Goal: Communication & Community: Answer question/provide support

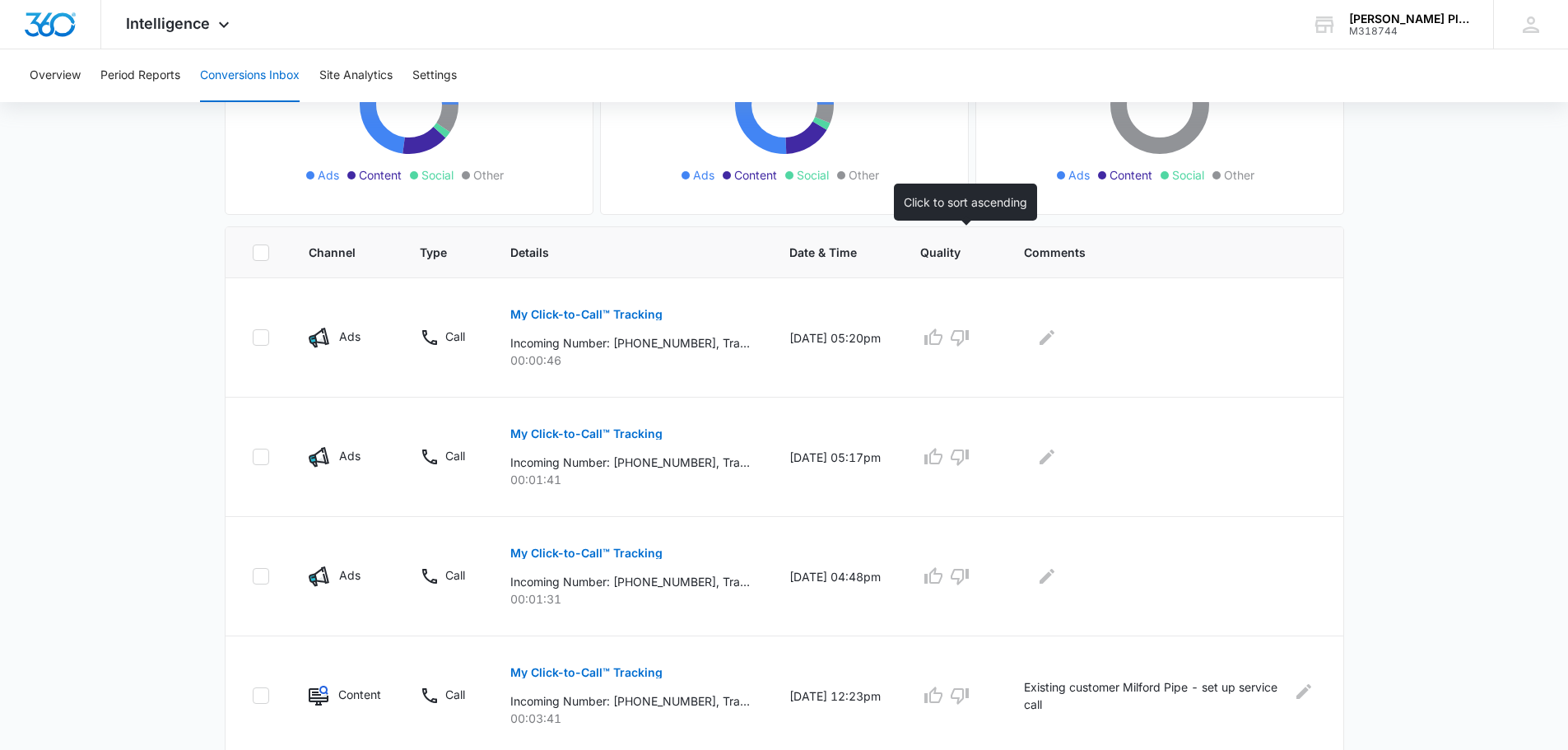
scroll to position [247, 0]
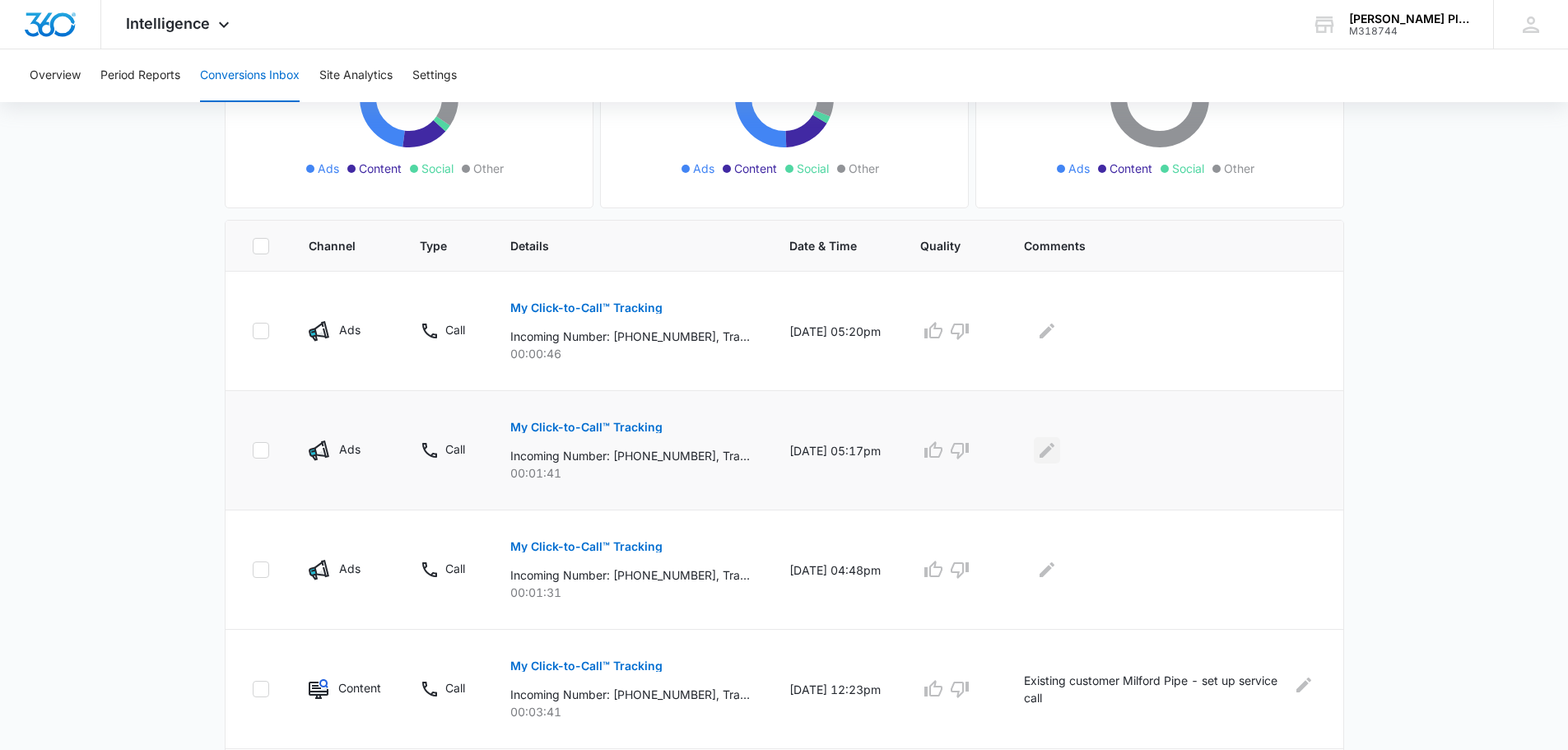
click at [1055, 451] on icon "Edit Comments" at bounding box center [1047, 450] width 15 height 15
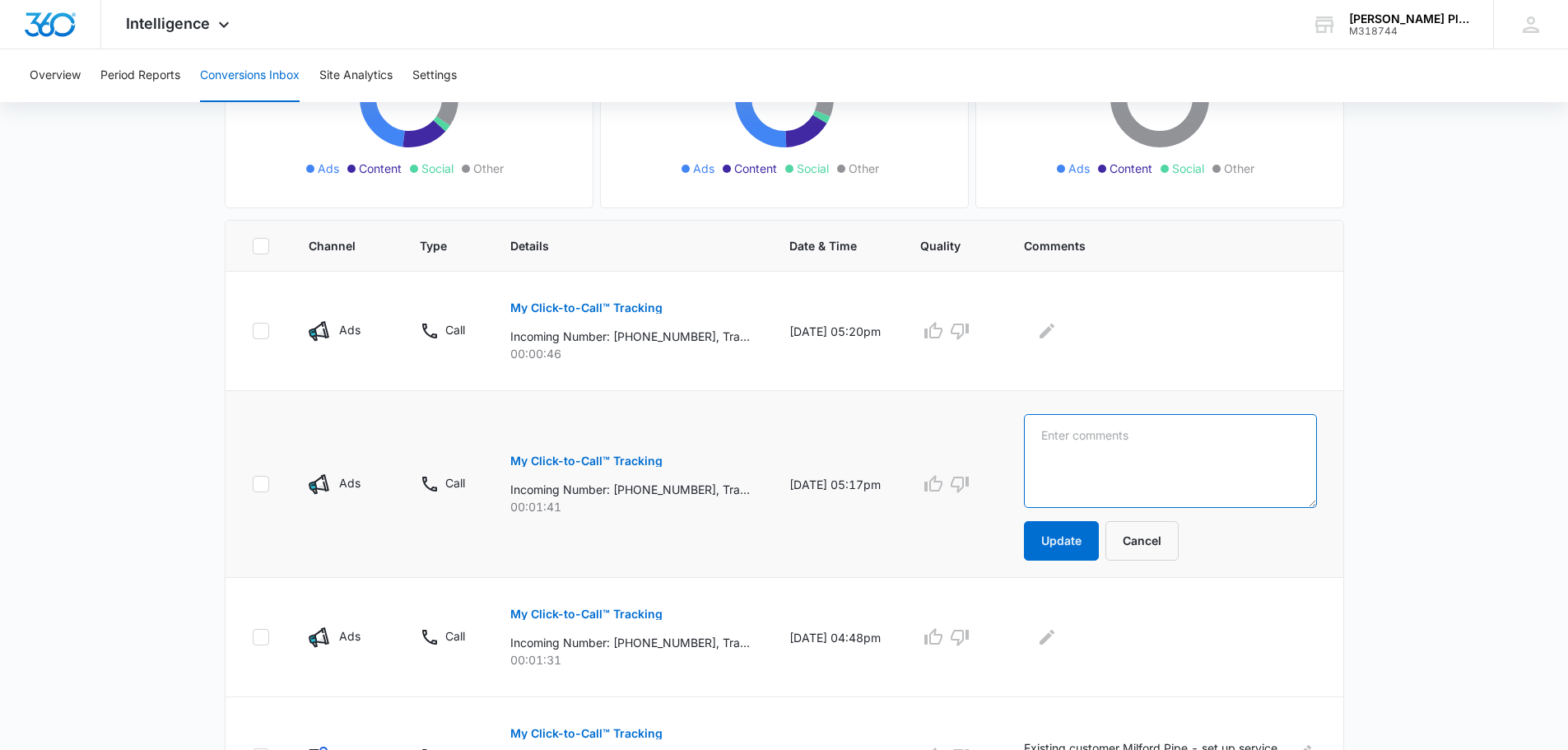
click at [1061, 438] on textarea at bounding box center [1170, 461] width 293 height 94
type textarea "Caller was from Nocona afterhours. I called back but they already had someone e…"
click at [1081, 540] on button "Update" at bounding box center [1061, 541] width 75 height 40
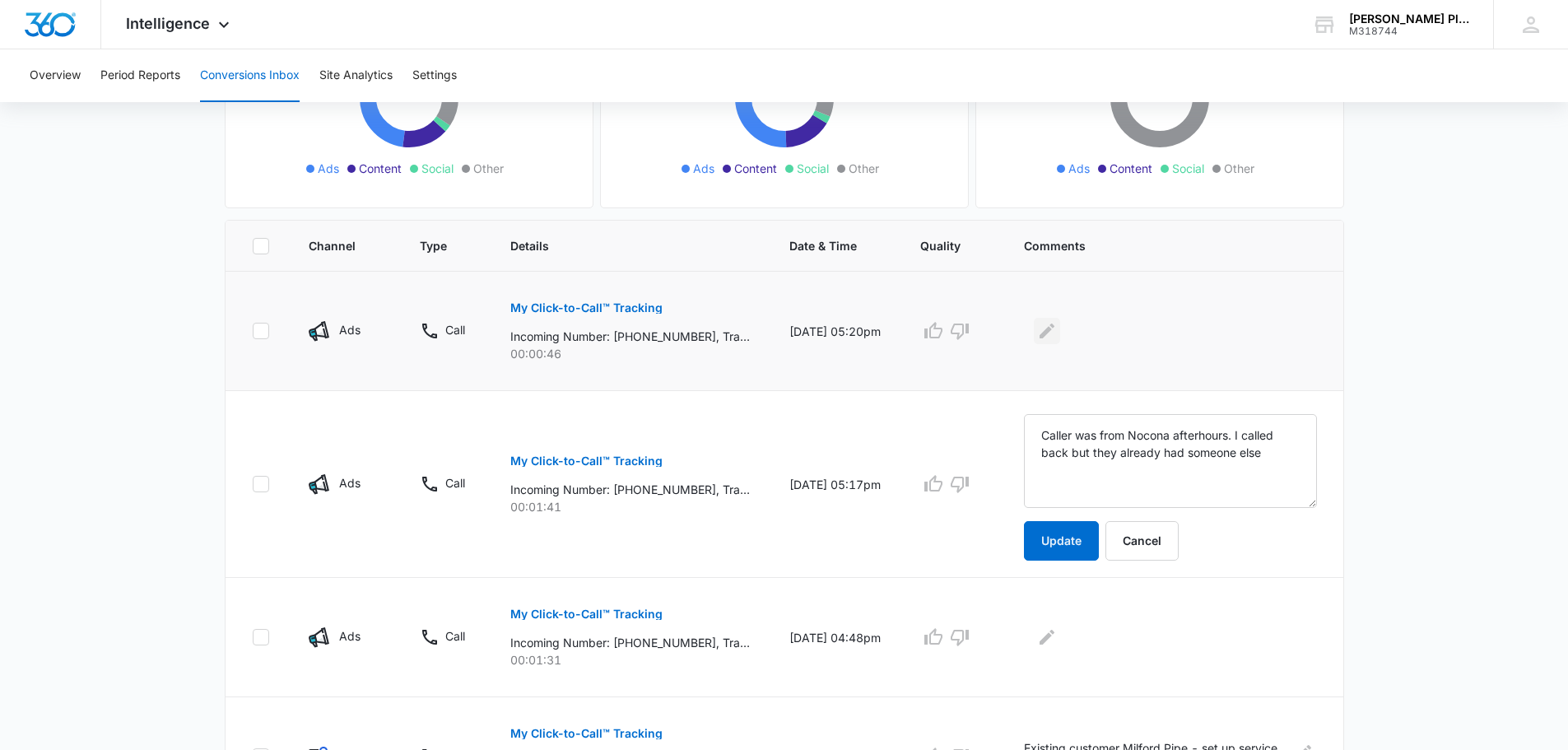
click at [1055, 328] on icon "Edit Comments" at bounding box center [1047, 331] width 15 height 15
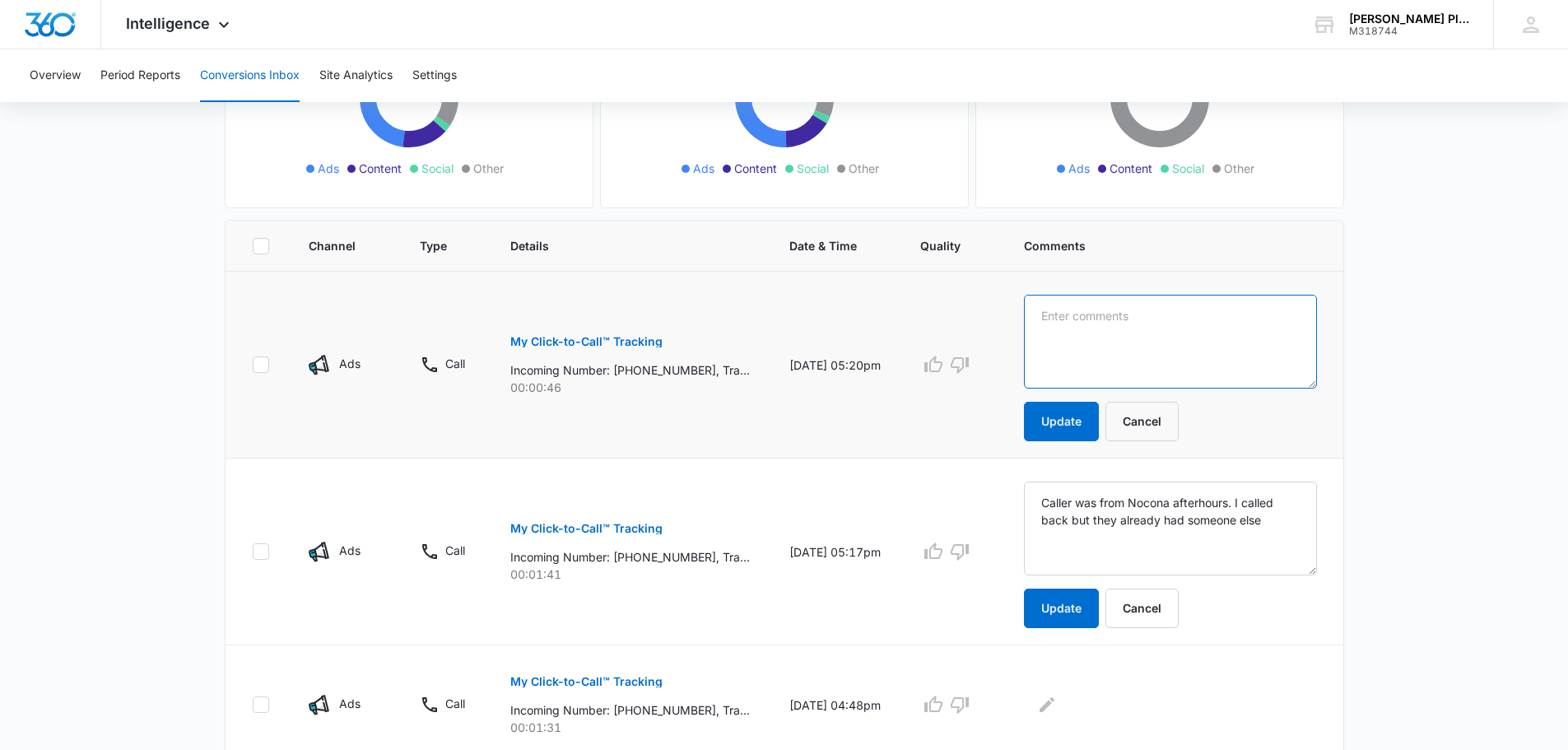
click at [1056, 312] on textarea at bounding box center [1170, 341] width 293 height 94
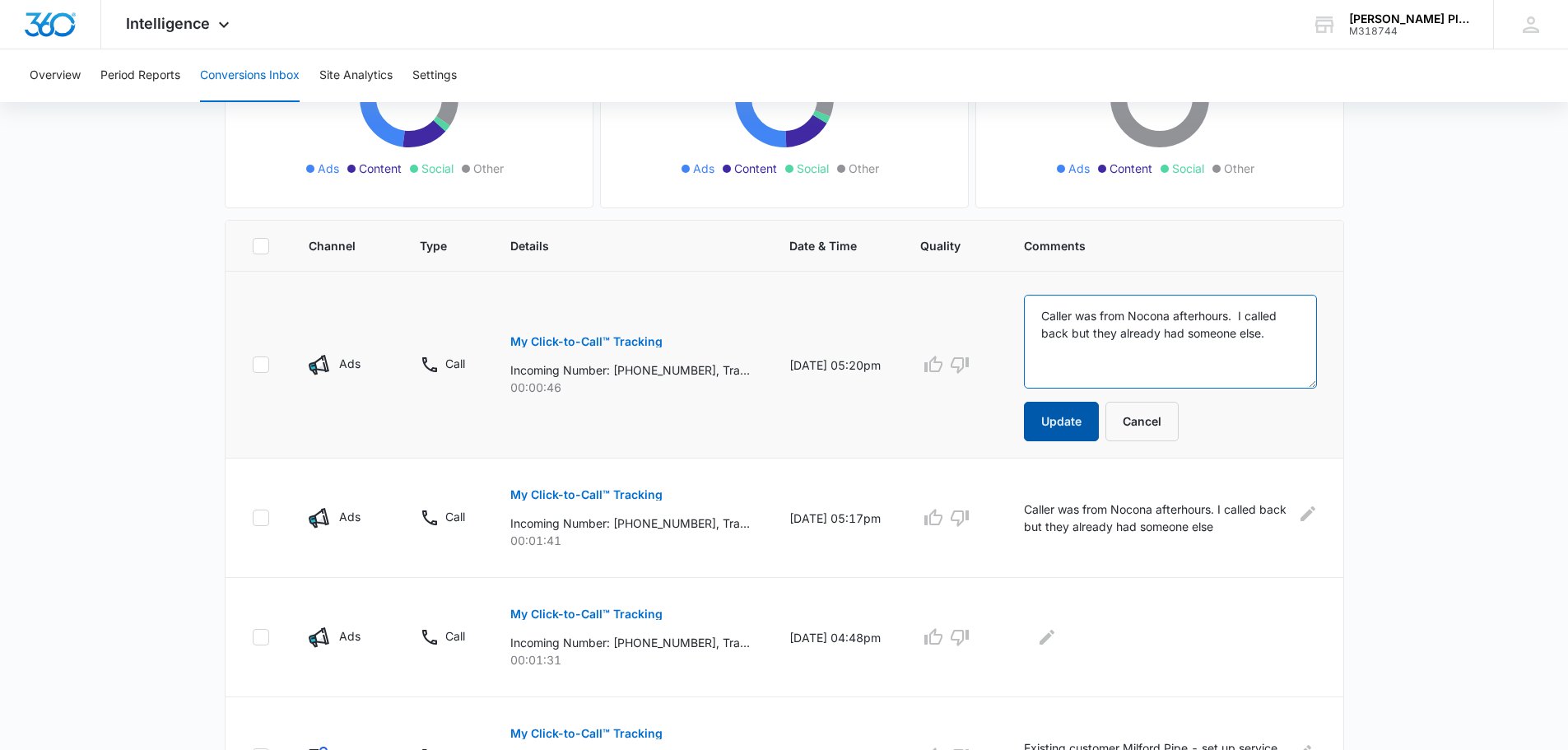
type textarea "Caller was from Nocona afterhours. I called back but they already had someone e…"
click at [1079, 427] on button "Update" at bounding box center [1061, 421] width 75 height 40
click at [1072, 421] on button "Update" at bounding box center [1061, 421] width 75 height 40
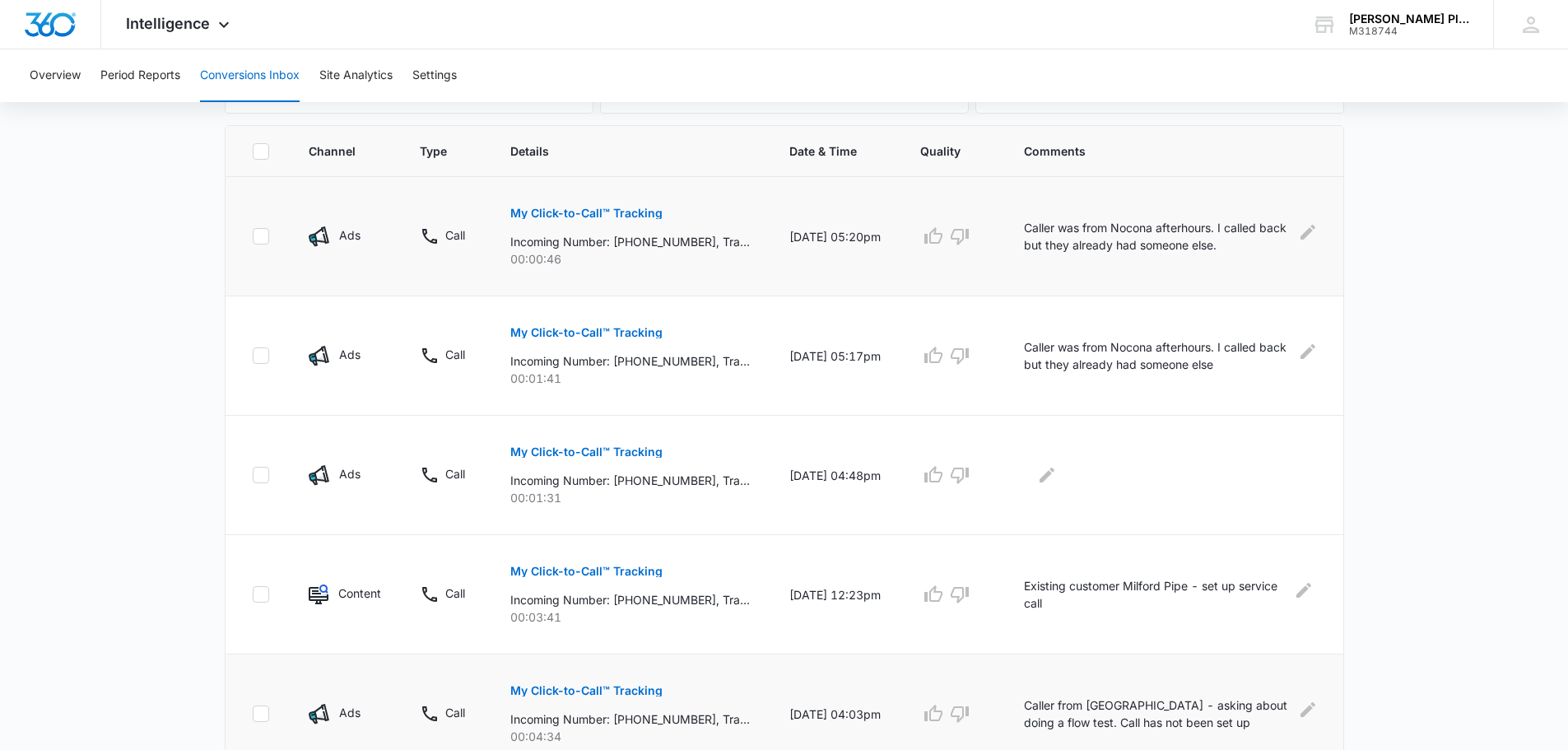
scroll to position [412, 0]
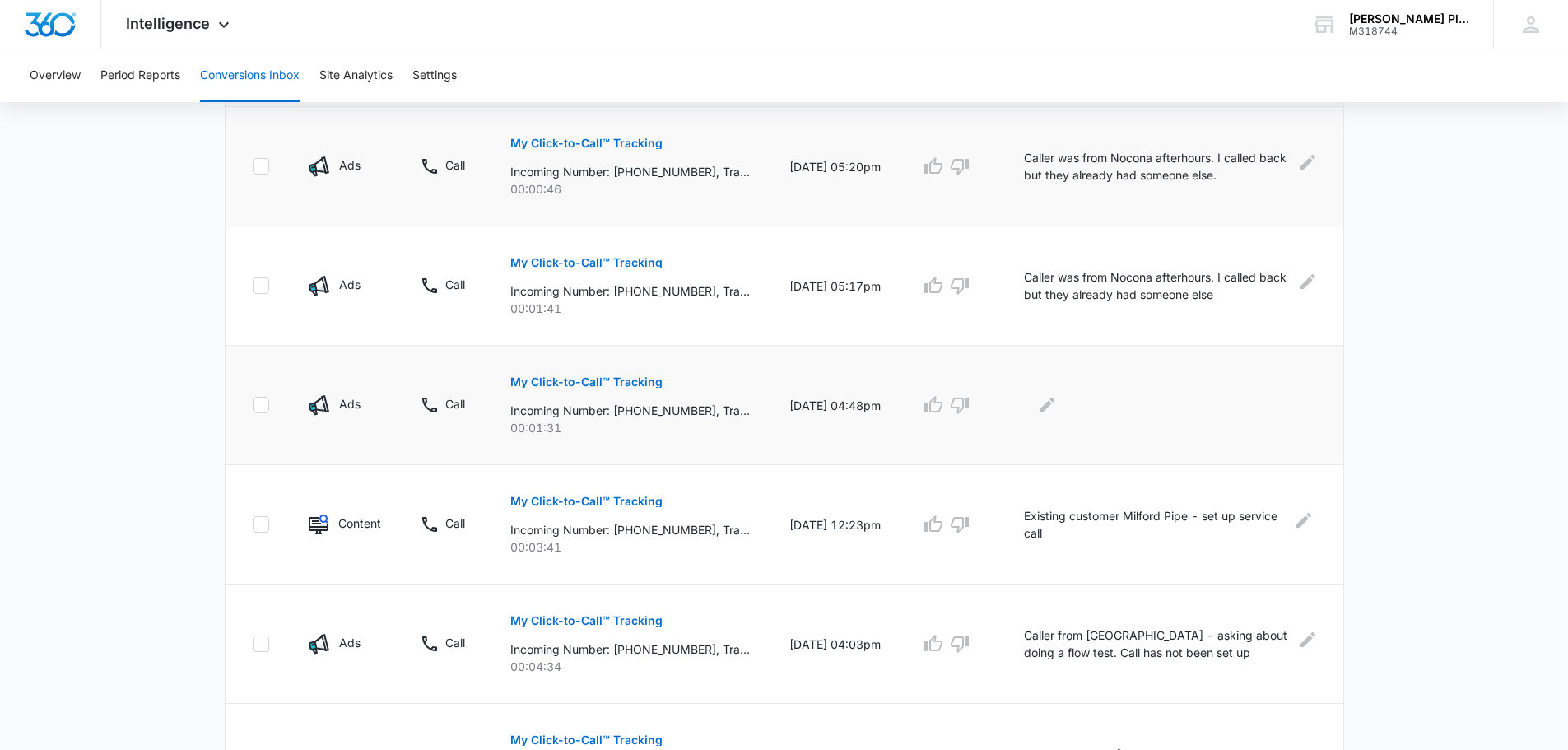
click at [554, 380] on p "My Click-to-Call™ Tracking" at bounding box center [586, 381] width 152 height 11
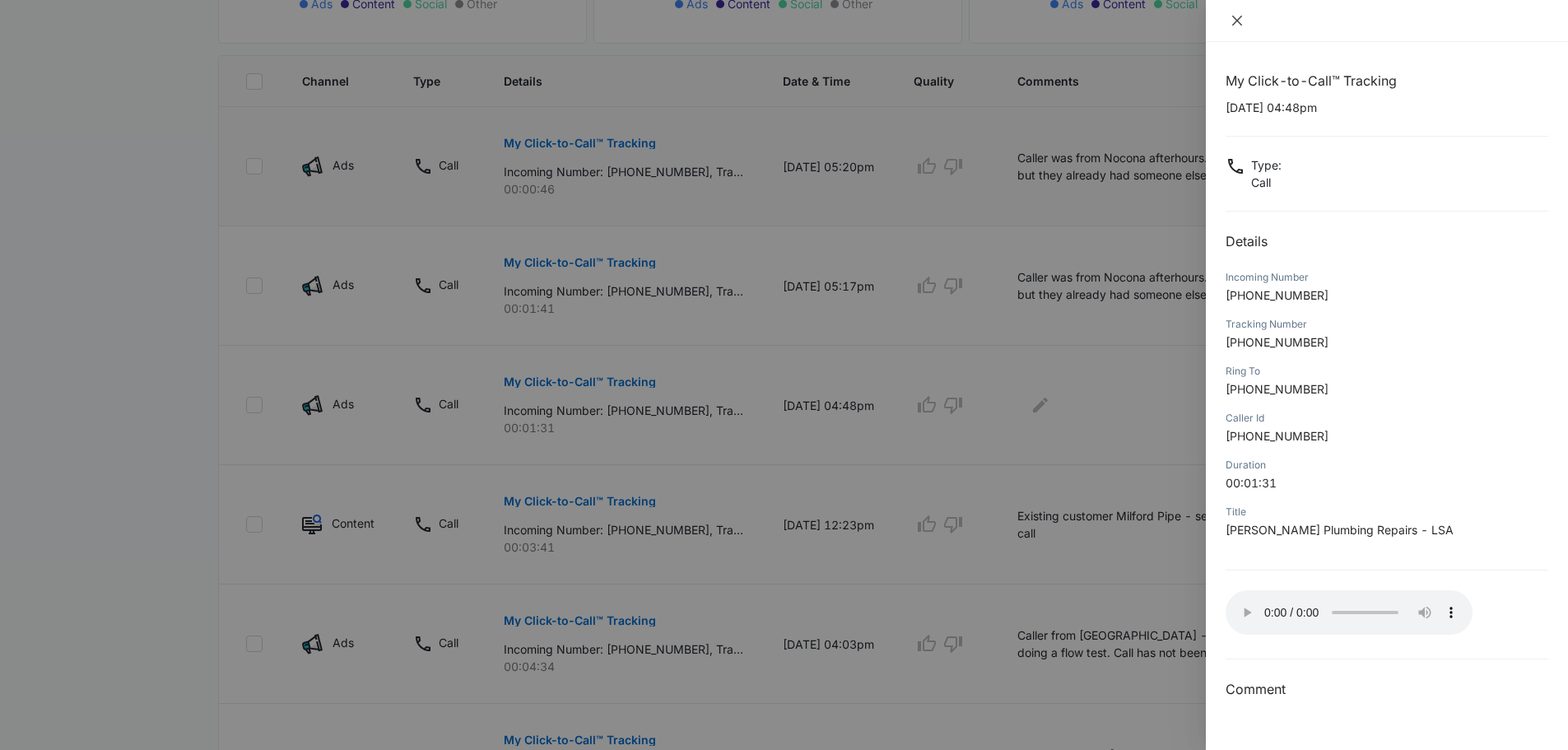
click at [1237, 21] on icon "close" at bounding box center [1237, 20] width 9 height 9
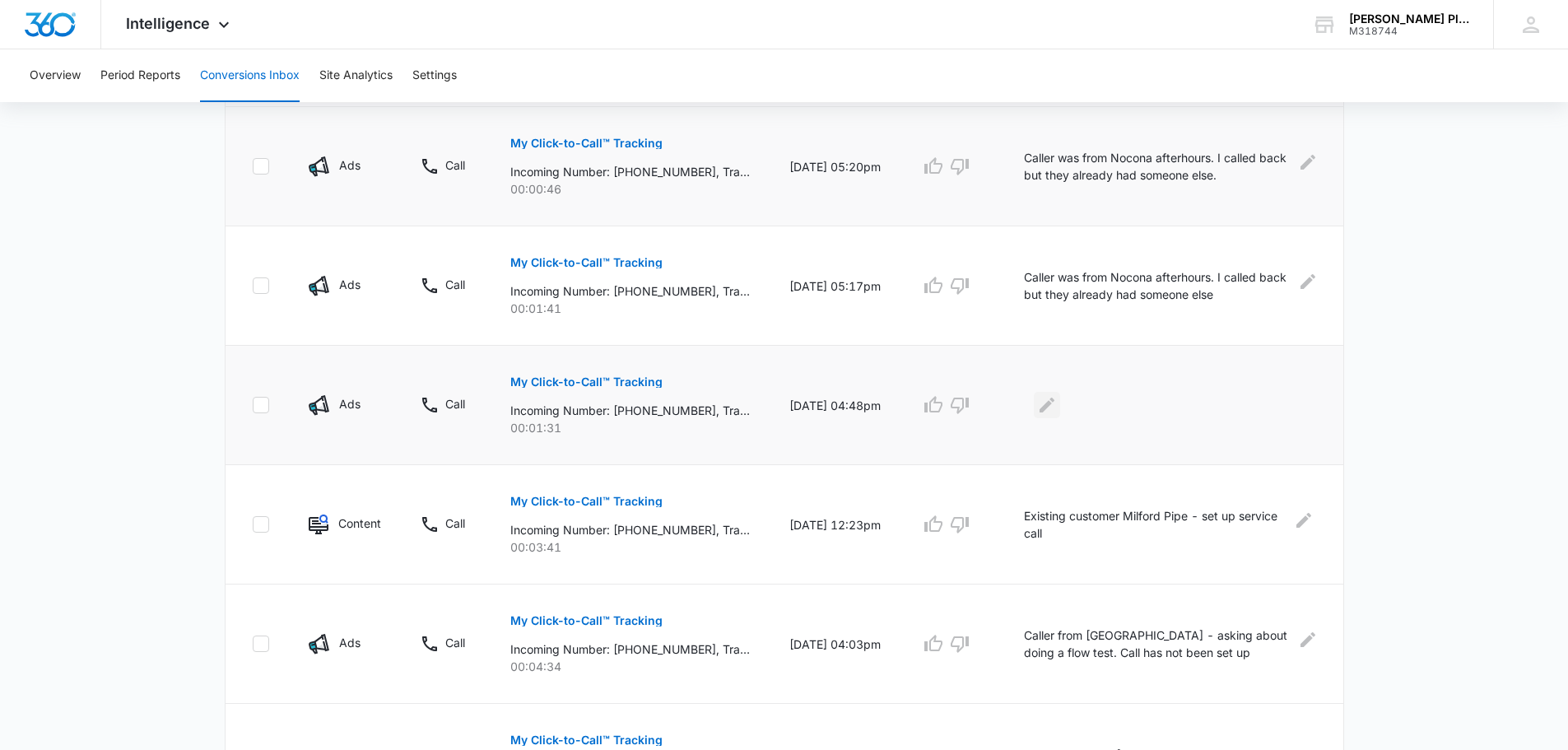
click at [1055, 406] on icon "Edit Comments" at bounding box center [1047, 405] width 15 height 15
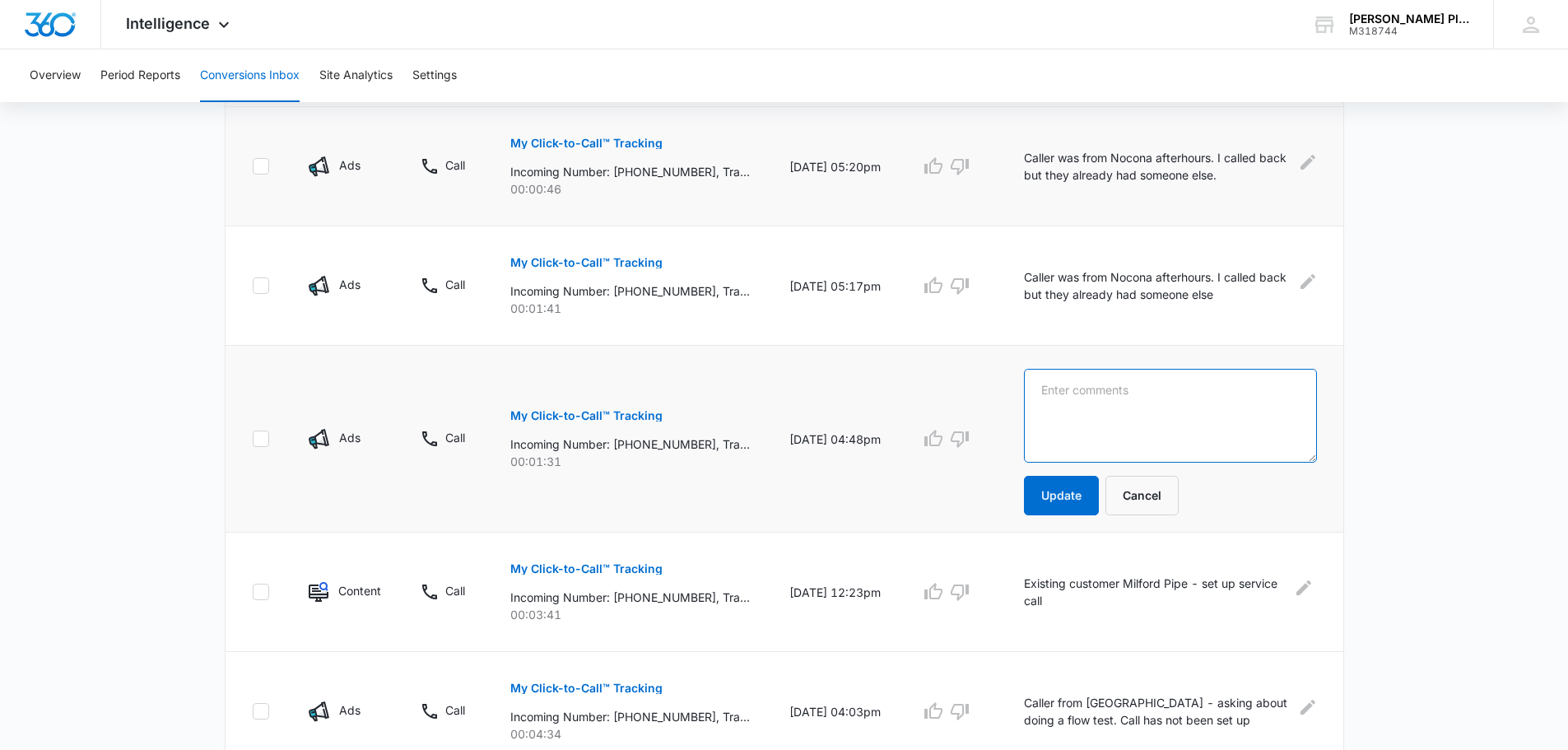
click at [1053, 388] on textarea at bounding box center [1170, 415] width 293 height 94
type textarea "Existing customer - Fieldhouse Fitness - set up service call"
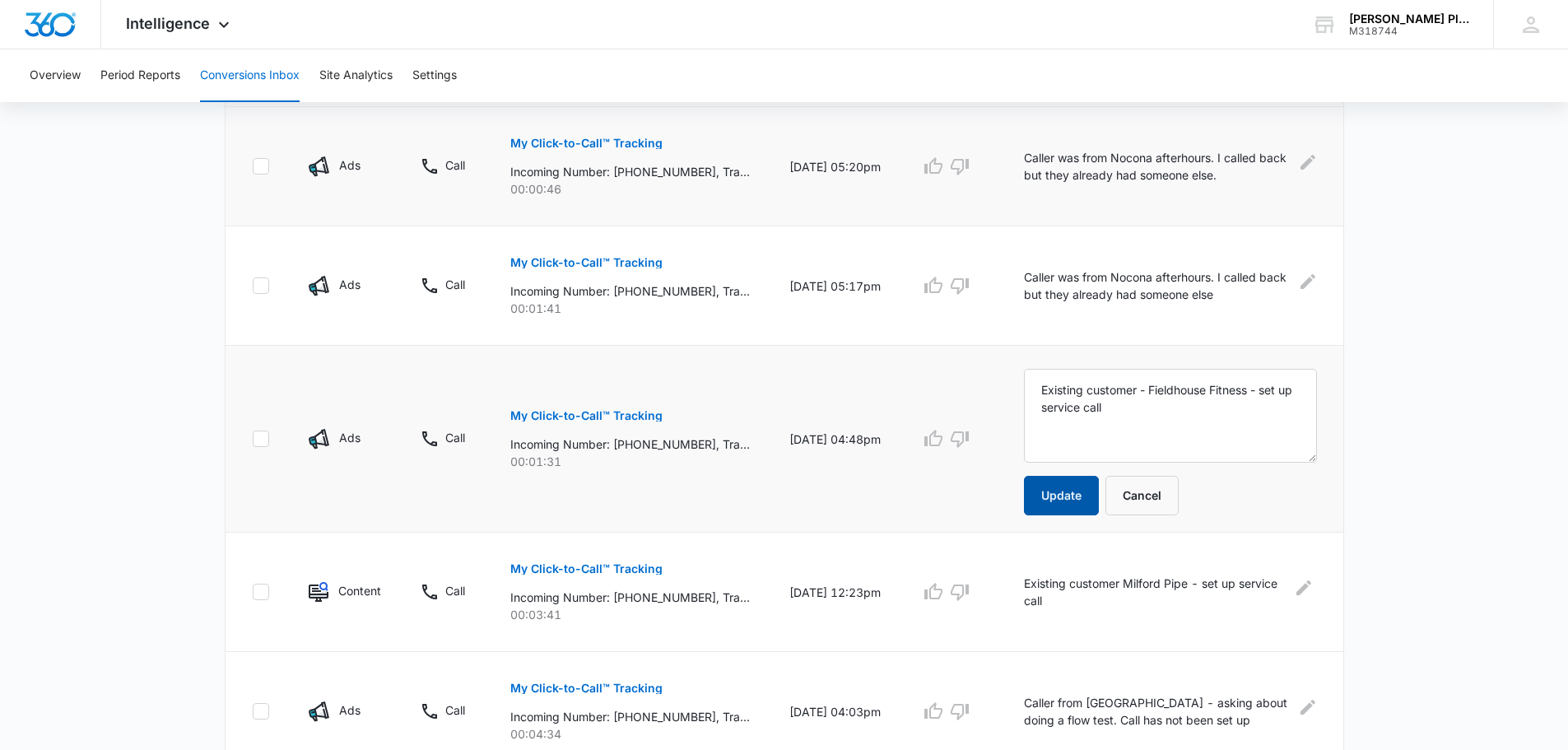
click at [1069, 497] on button "Update" at bounding box center [1061, 495] width 75 height 40
